Goal: Entertainment & Leisure: Consume media (video, audio)

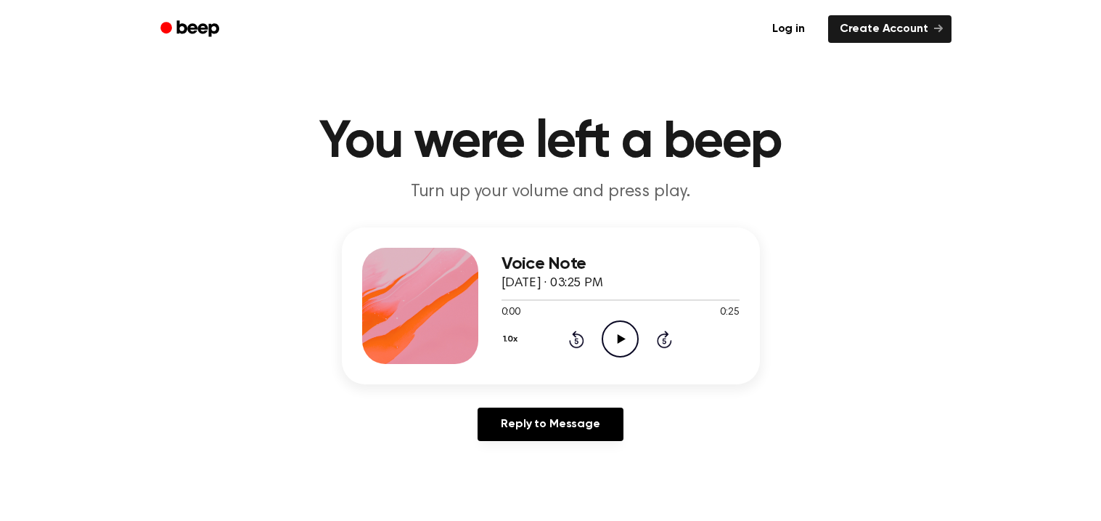
click at [626, 333] on icon "Play Audio" at bounding box center [620, 338] width 37 height 37
click at [609, 347] on icon "Play Audio" at bounding box center [620, 338] width 37 height 37
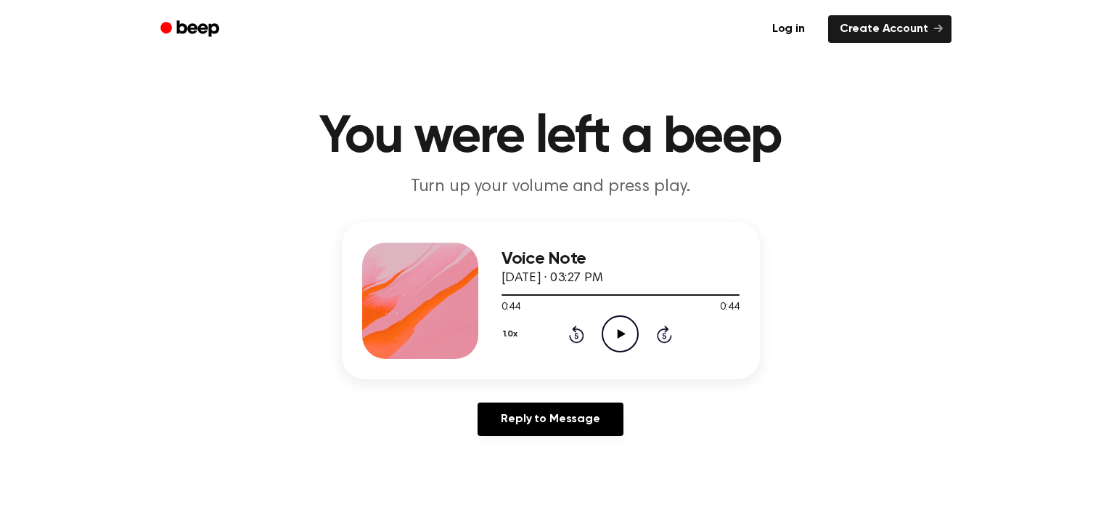
scroll to position [7, 0]
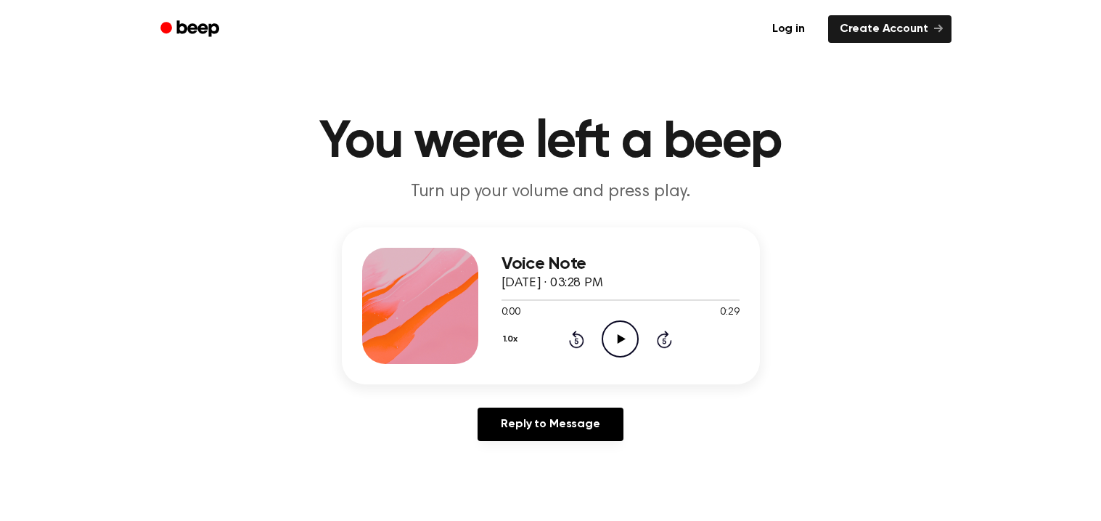
click at [621, 346] on icon "Play Audio" at bounding box center [620, 338] width 37 height 37
click at [611, 335] on icon "Pause Audio" at bounding box center [620, 338] width 37 height 37
click at [573, 346] on icon at bounding box center [576, 338] width 15 height 17
drag, startPoint x: 706, startPoint y: 338, endPoint x: 741, endPoint y: 336, distance: 34.9
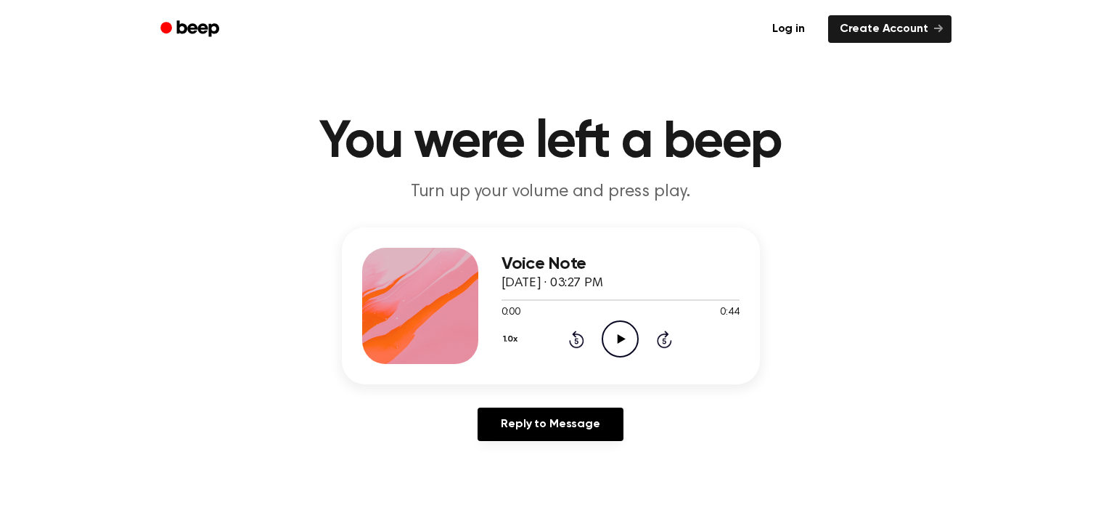
click at [741, 338] on div "Voice Note [DATE] · 03:27 PM 0:00 0:44 Your browser does not support the [objec…" at bounding box center [551, 305] width 418 height 157
click at [618, 327] on icon "Play Audio" at bounding box center [620, 338] width 37 height 37
drag, startPoint x: 0, startPoint y: 0, endPoint x: 619, endPoint y: 327, distance: 700.5
click at [619, 327] on icon "Play Audio" at bounding box center [620, 338] width 37 height 37
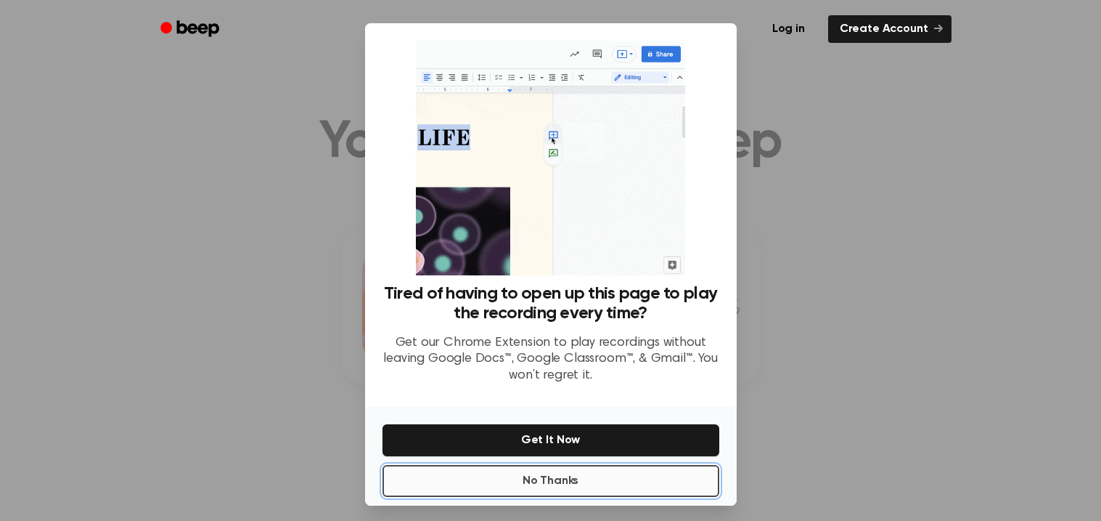
click at [586, 474] on button "No Thanks" at bounding box center [551, 481] width 337 height 32
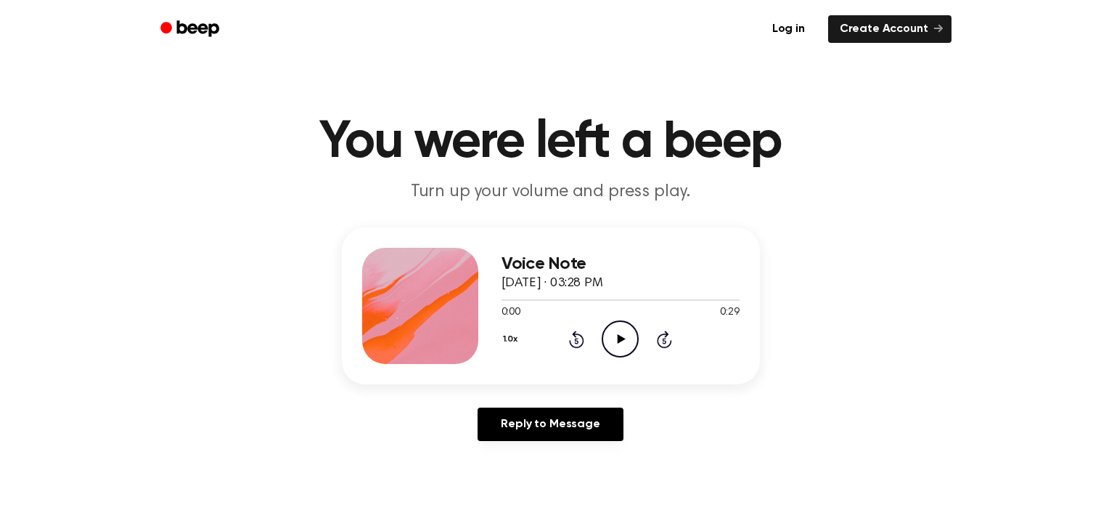
click at [586, 474] on main "You were left a beep Turn up your volume and press play. Voice Note September 1…" at bounding box center [550, 447] width 1101 height 895
click at [609, 322] on icon "Play Audio" at bounding box center [620, 338] width 37 height 37
click at [619, 330] on icon "Play Audio" at bounding box center [620, 338] width 37 height 37
click at [547, 330] on div "1.0x Rewind 5 seconds Play Audio Skip 5 seconds" at bounding box center [621, 338] width 238 height 37
